Goal: Complete application form

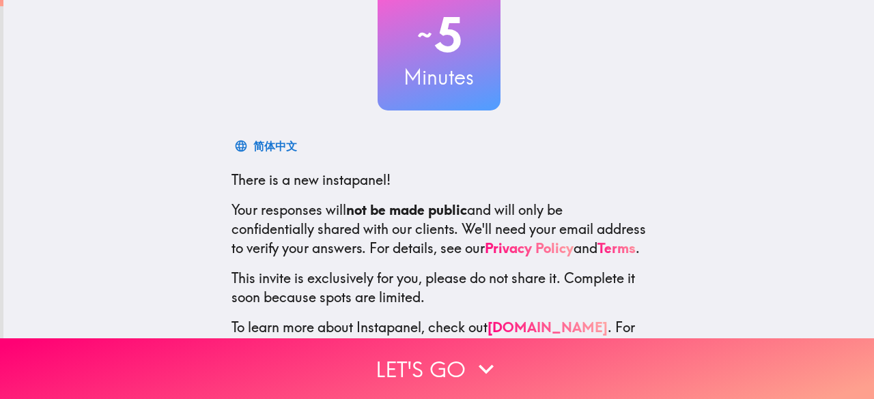
scroll to position [168, 0]
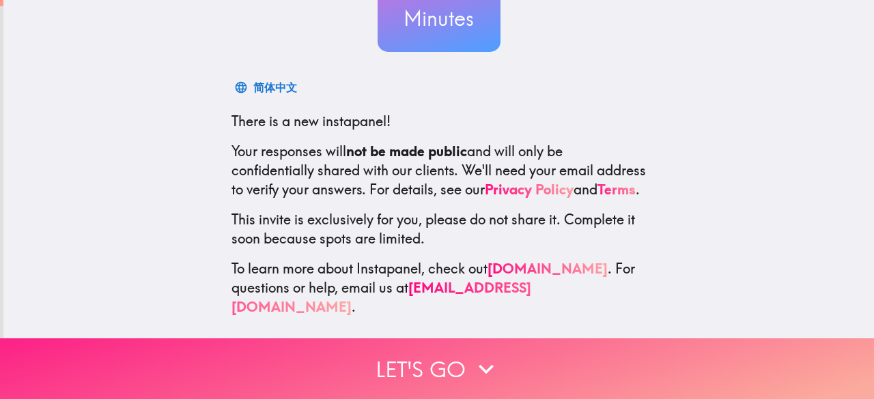
click at [482, 365] on icon "button" at bounding box center [486, 370] width 15 height 10
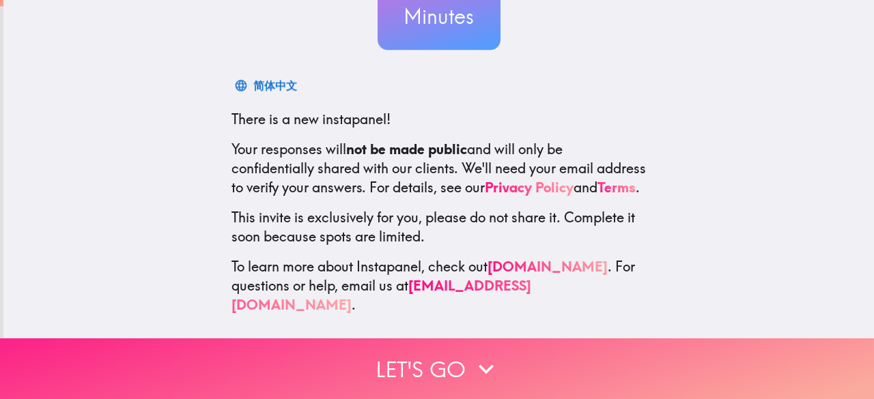
scroll to position [0, 0]
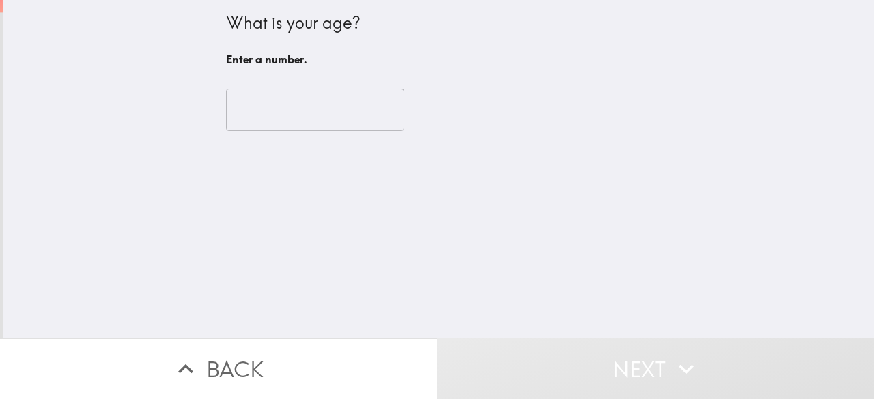
click at [276, 103] on input "number" at bounding box center [315, 110] width 178 height 42
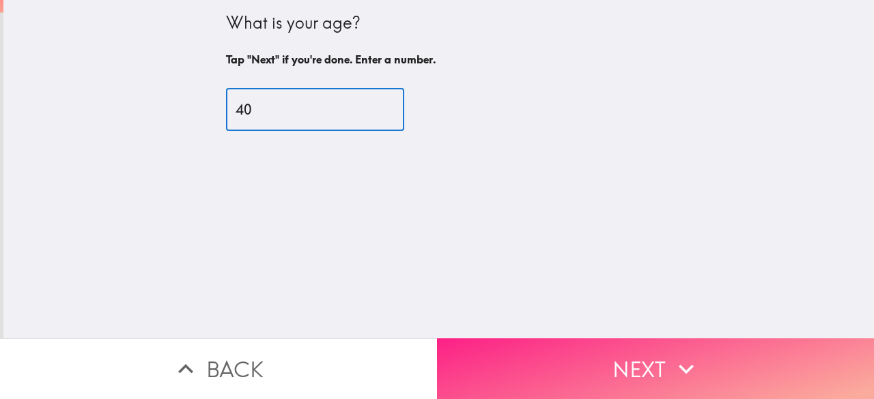
type input "40"
click at [632, 347] on button "Next" at bounding box center [655, 369] width 437 height 61
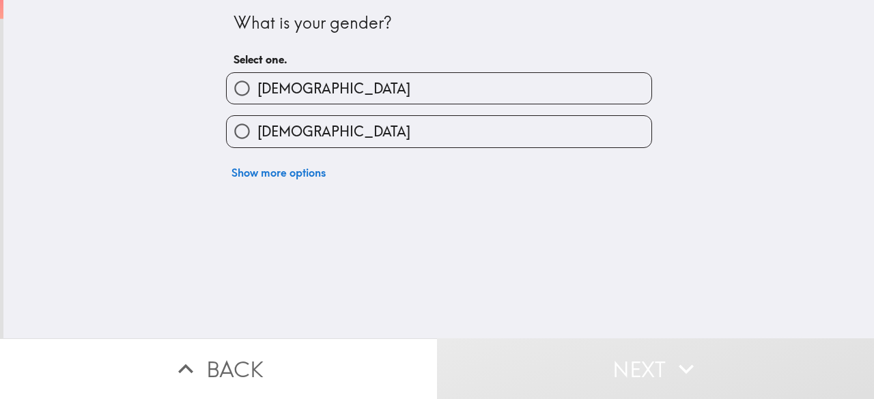
click at [264, 96] on span "[DEMOGRAPHIC_DATA]" at bounding box center [333, 88] width 153 height 19
click at [257, 96] on input "[DEMOGRAPHIC_DATA]" at bounding box center [242, 88] width 31 height 31
radio input "true"
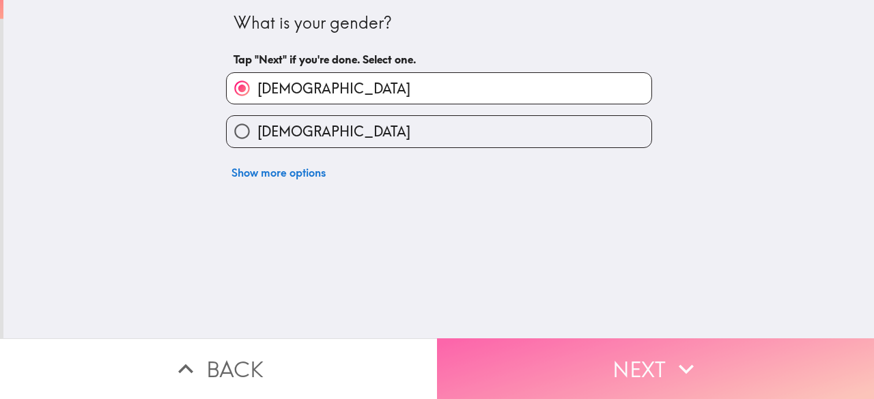
click at [602, 354] on button "Next" at bounding box center [655, 369] width 437 height 61
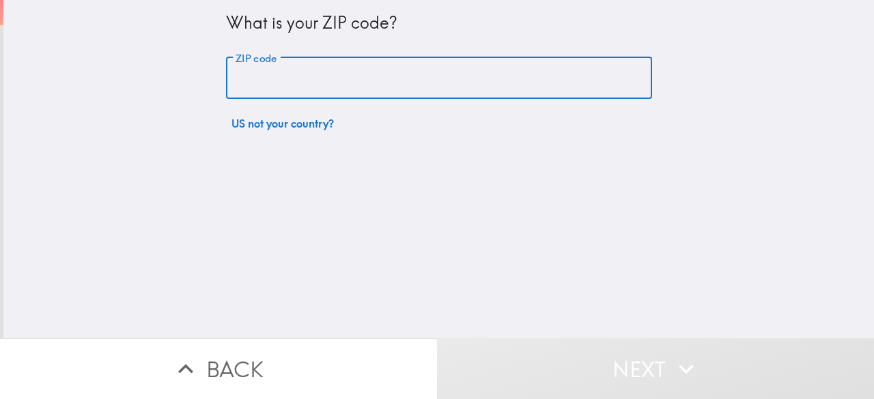
click at [352, 84] on input "ZIP code" at bounding box center [439, 78] width 426 height 42
type input "70634"
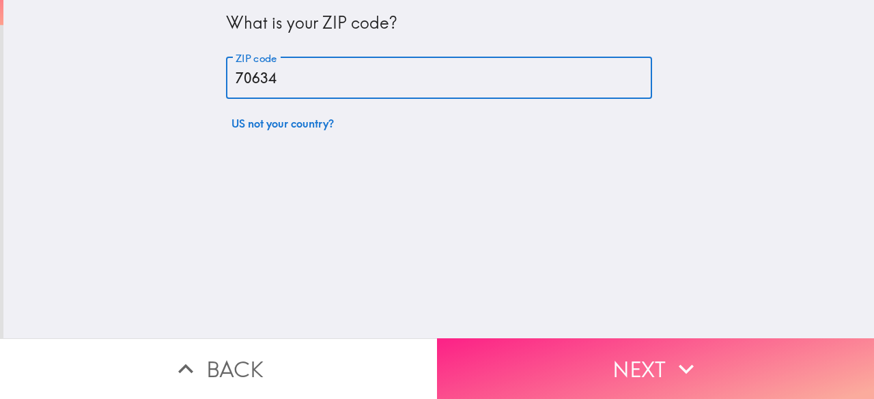
click at [643, 345] on button "Next" at bounding box center [655, 369] width 437 height 61
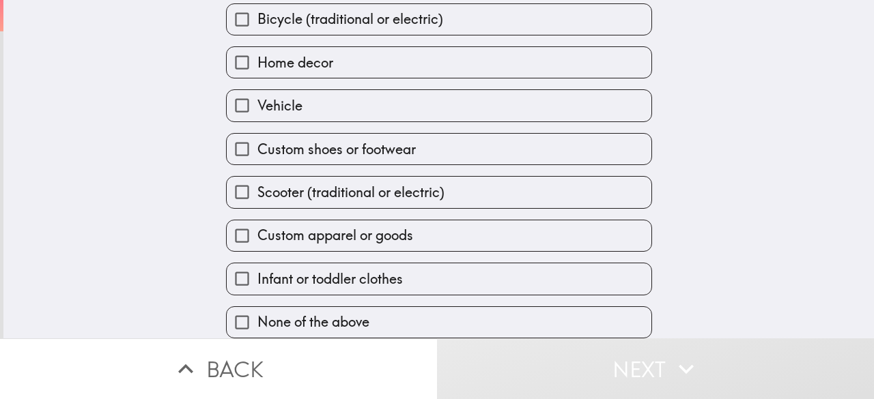
scroll to position [106, 0]
click at [578, 264] on label "Infant or toddler clothes" at bounding box center [439, 279] width 425 height 31
click at [257, 264] on input "Infant or toddler clothes" at bounding box center [242, 279] width 31 height 31
checkbox input "true"
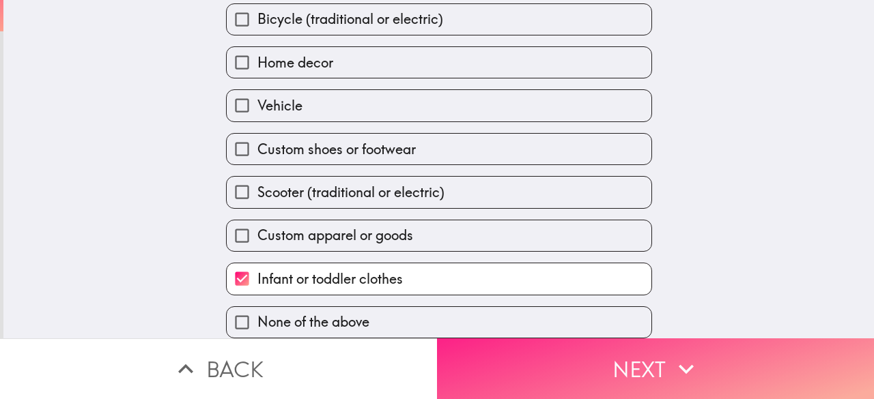
click at [601, 374] on button "Next" at bounding box center [655, 369] width 437 height 61
